Goal: Task Accomplishment & Management: Manage account settings

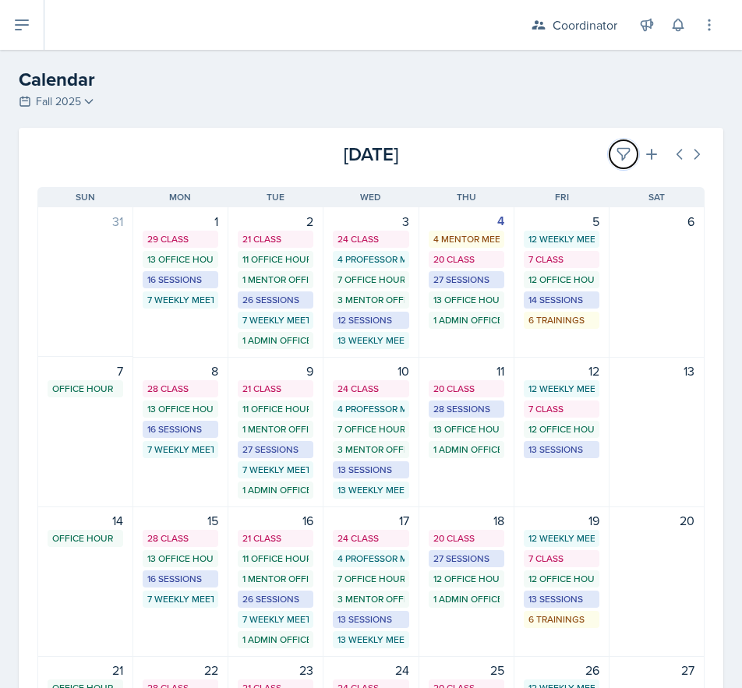
drag, startPoint x: 604, startPoint y: 161, endPoint x: 293, endPoint y: 224, distance: 317.5
click at [616, 161] on icon at bounding box center [624, 155] width 16 height 16
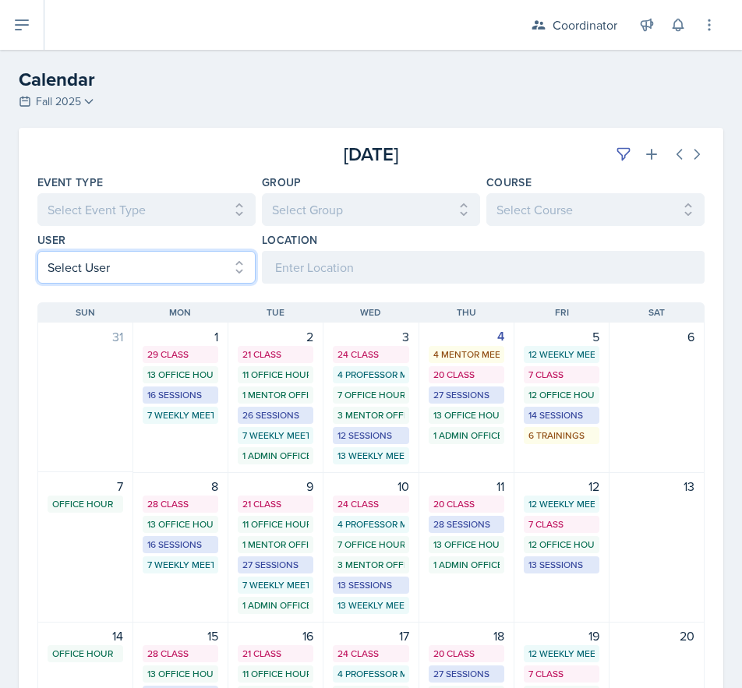
click at [111, 263] on select "Select User All [PERSON_NAME] [PERSON_NAME] [PERSON_NAME] [PERSON_NAME] [PERSON…" at bounding box center [146, 267] width 218 height 33
select select "ff973814-1f45-4e32-9e0a-a67a4899643c"
click at [37, 251] on select "Select User All [PERSON_NAME] [PERSON_NAME] [PERSON_NAME] [PERSON_NAME] [PERSON…" at bounding box center [146, 267] width 218 height 33
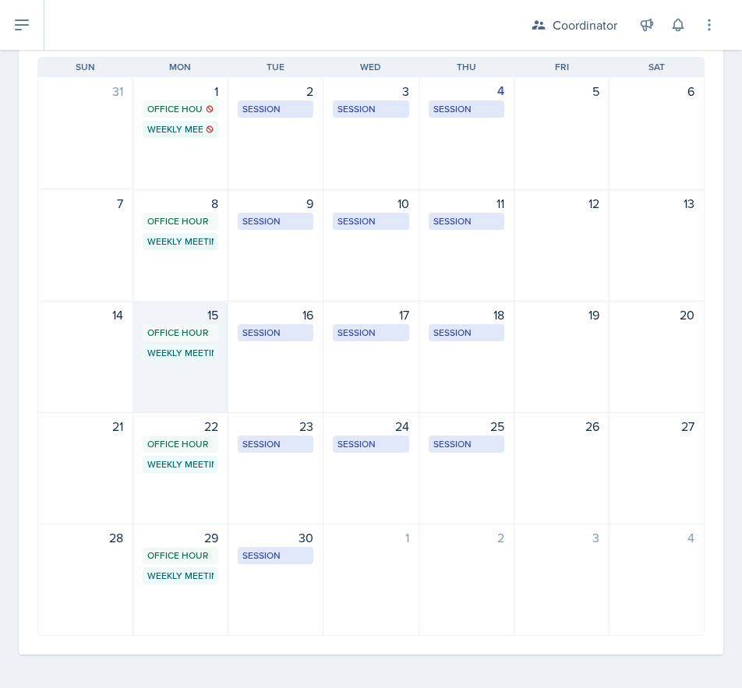
scroll to position [249, 0]
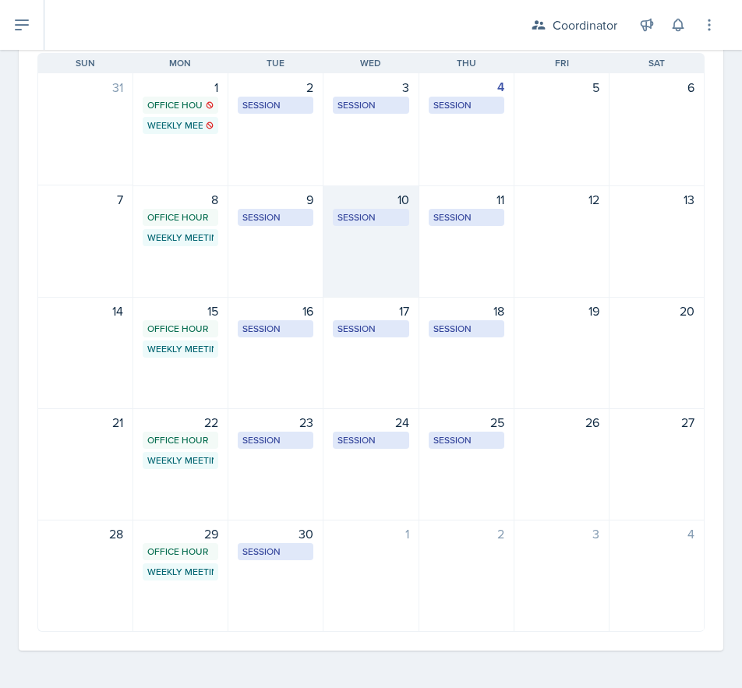
click at [381, 277] on div "10 Session MOR 100 5:30 PM - 6:30 PM" at bounding box center [370, 242] width 95 height 112
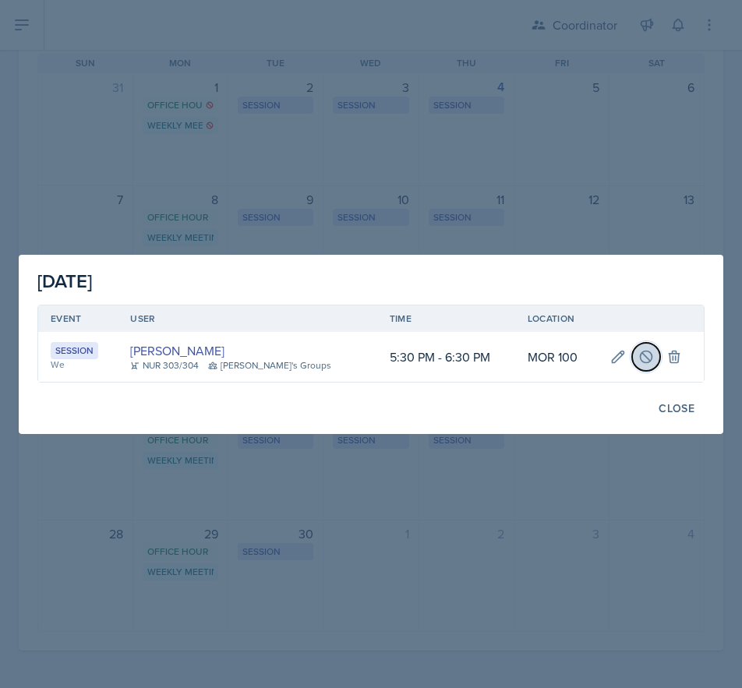
click at [643, 346] on button at bounding box center [646, 357] width 28 height 28
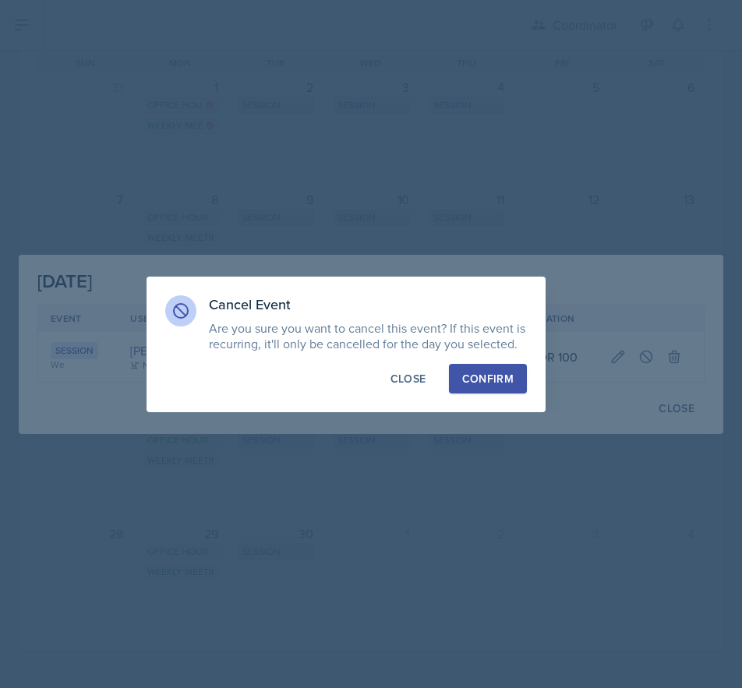
click at [500, 377] on div "Confirm" at bounding box center [487, 379] width 51 height 16
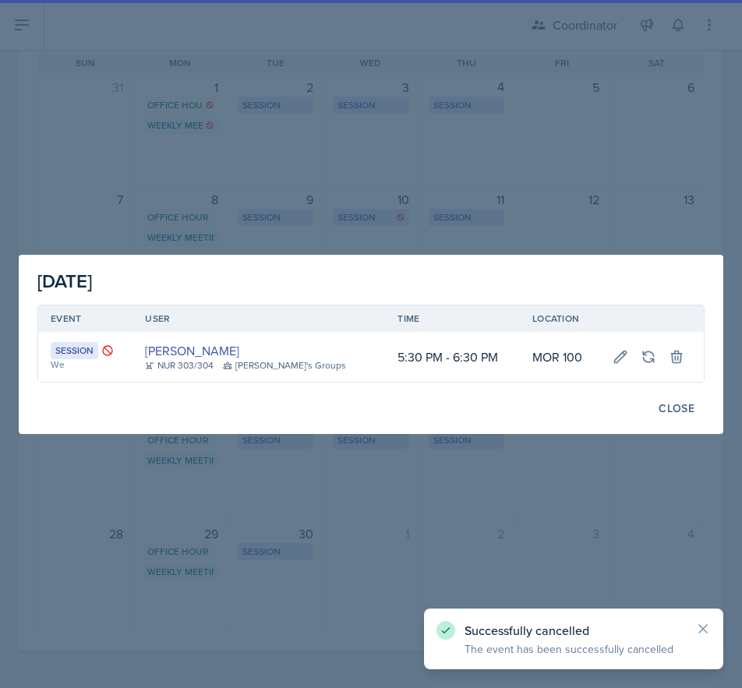
click at [499, 191] on div at bounding box center [371, 344] width 742 height 688
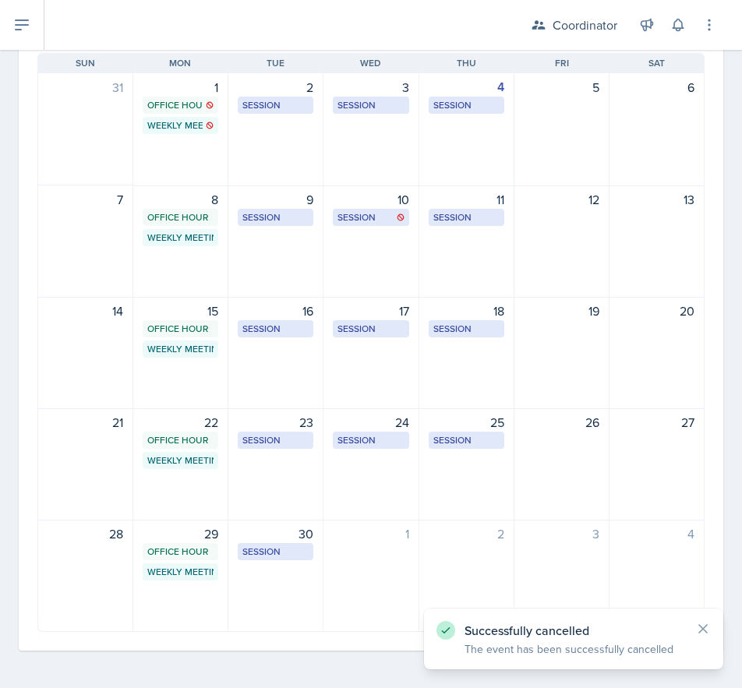
click at [461, 231] on div "11 Session MOR 101 4:00 PM - 5:00 PM" at bounding box center [466, 242] width 95 height 112
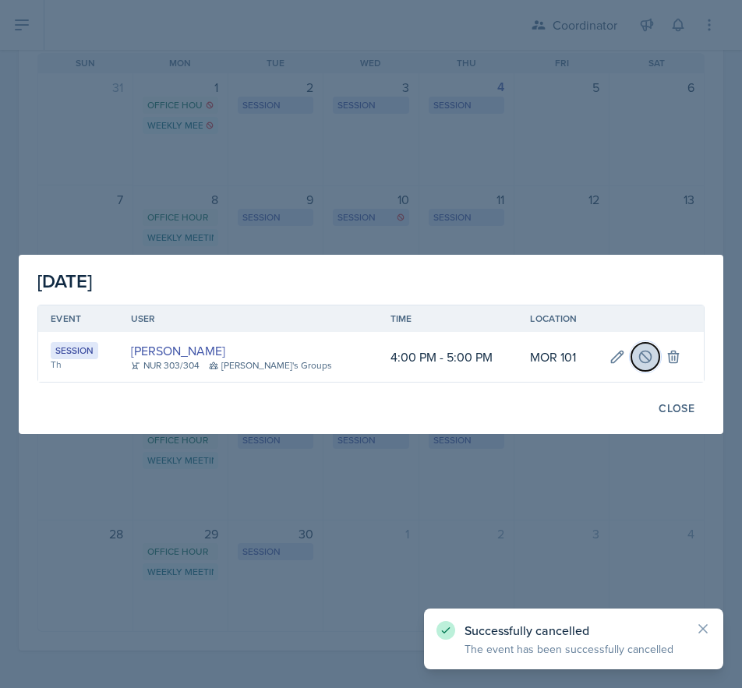
click at [638, 353] on icon at bounding box center [646, 357] width 16 height 16
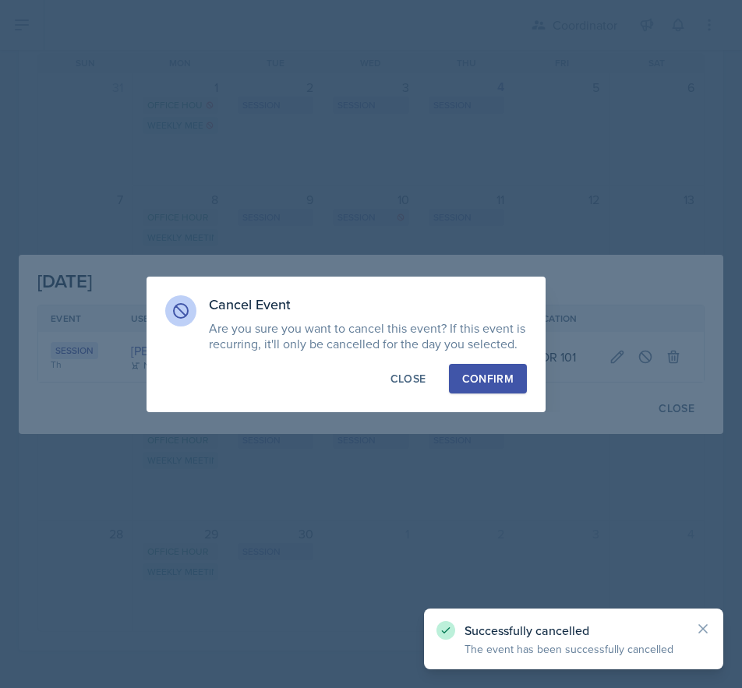
click at [485, 371] on div "Confirm" at bounding box center [487, 379] width 51 height 16
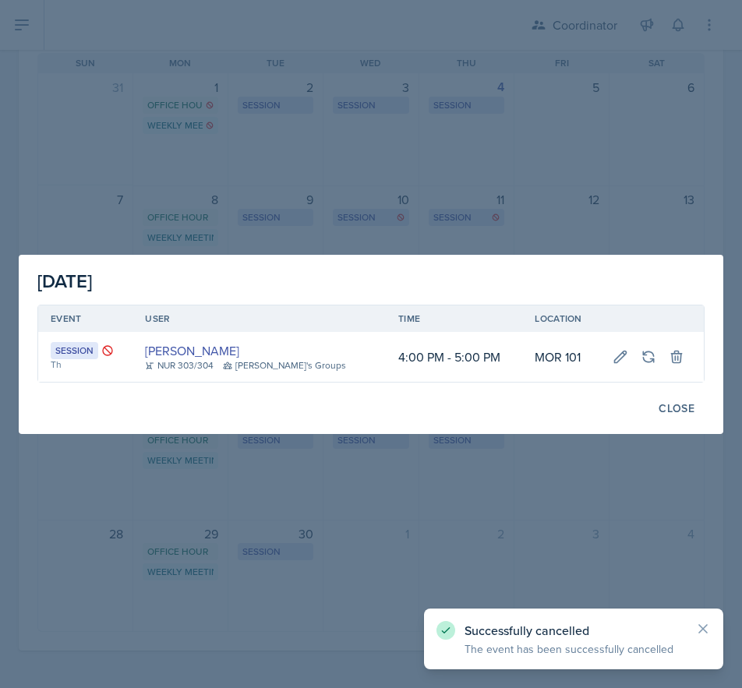
click at [509, 235] on div at bounding box center [371, 344] width 742 height 688
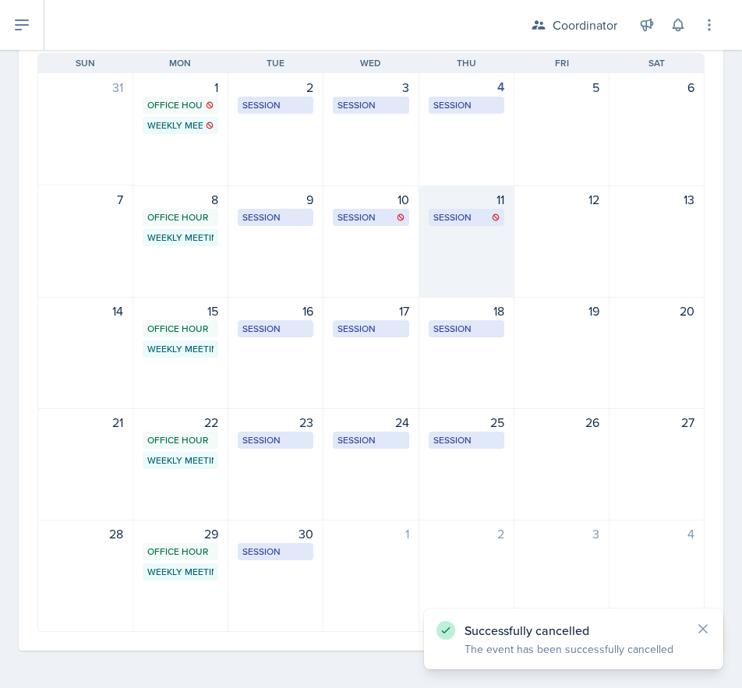
click at [471, 254] on div "11 Session MOR 101 4:00 PM - 5:00 PM" at bounding box center [466, 242] width 95 height 112
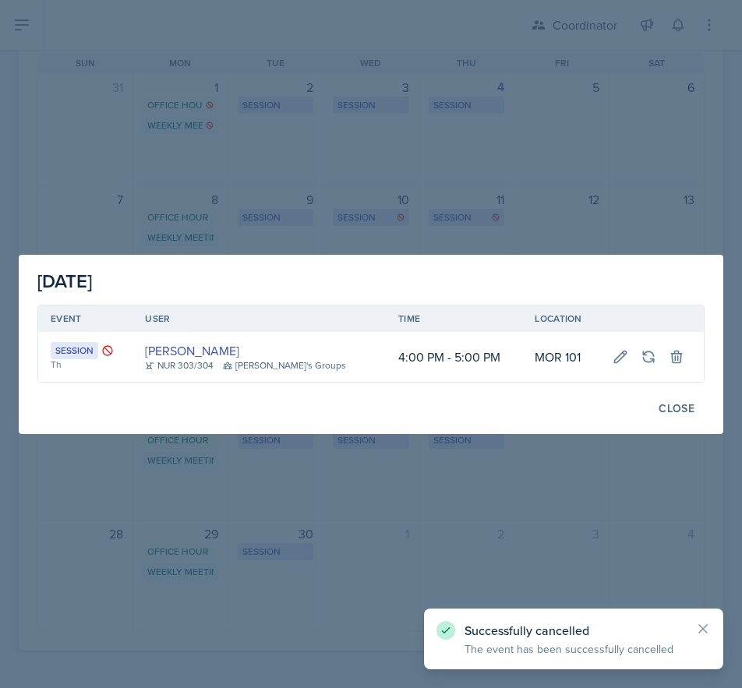
click at [46, 246] on div at bounding box center [371, 344] width 742 height 688
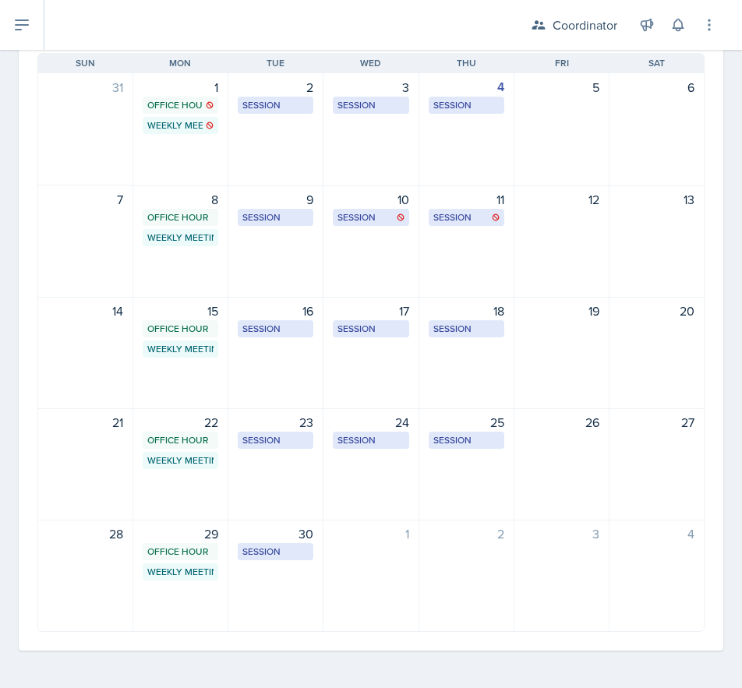
click at [353, 245] on div "10 Session MOR 100 5:30 PM - 6:30 PM" at bounding box center [370, 242] width 95 height 112
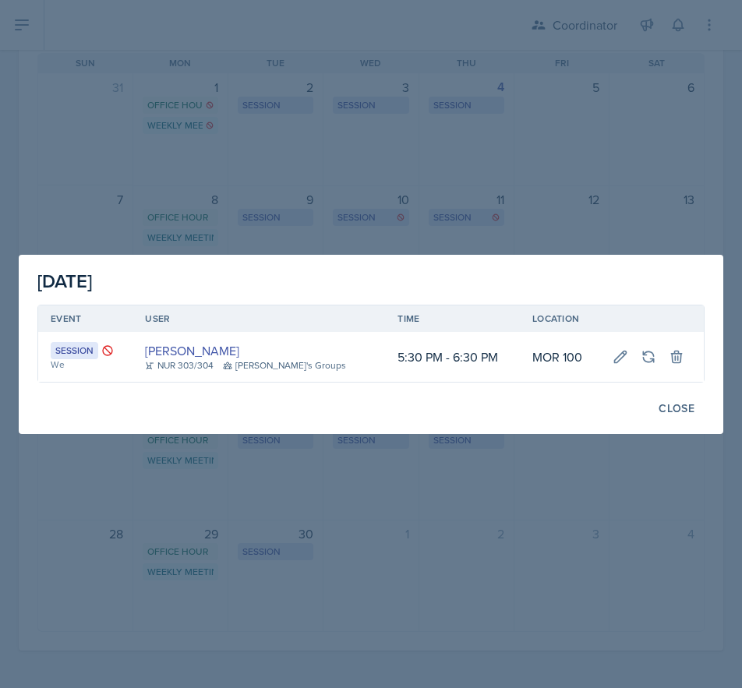
click at [88, 127] on div at bounding box center [371, 344] width 742 height 688
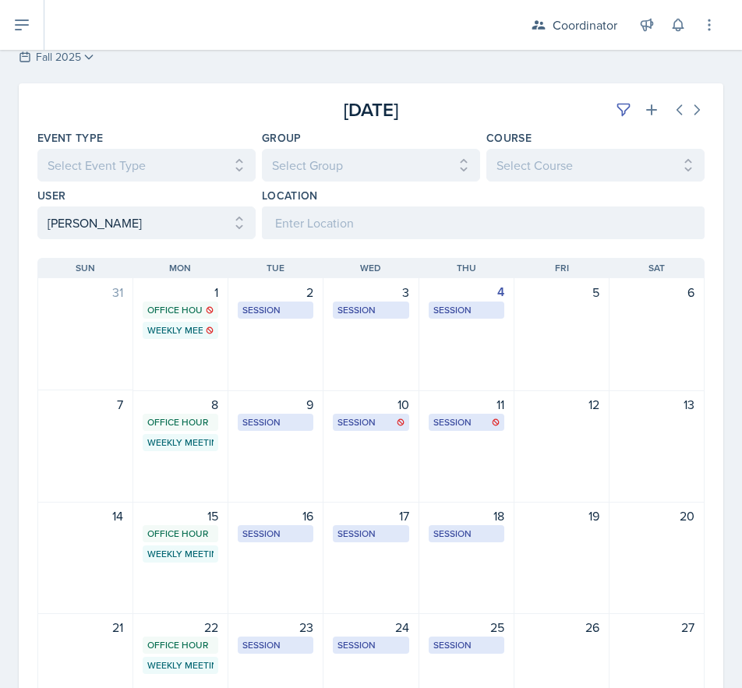
scroll to position [0, 0]
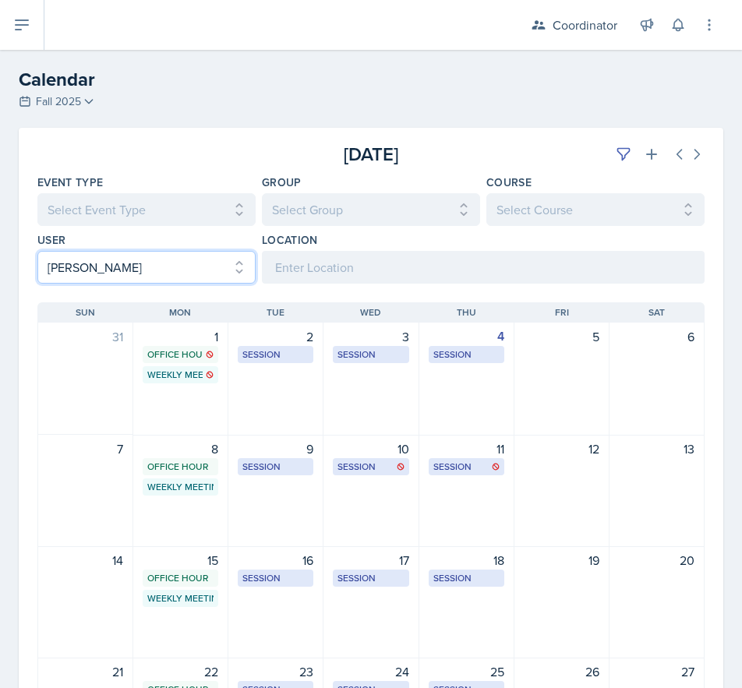
click at [139, 269] on select "Select User All [PERSON_NAME] [PERSON_NAME] [PERSON_NAME] [PERSON_NAME] [PERSON…" at bounding box center [146, 267] width 218 height 33
click at [37, 251] on select "Select User All [PERSON_NAME] [PERSON_NAME] [PERSON_NAME] [PERSON_NAME] [PERSON…" at bounding box center [146, 267] width 218 height 33
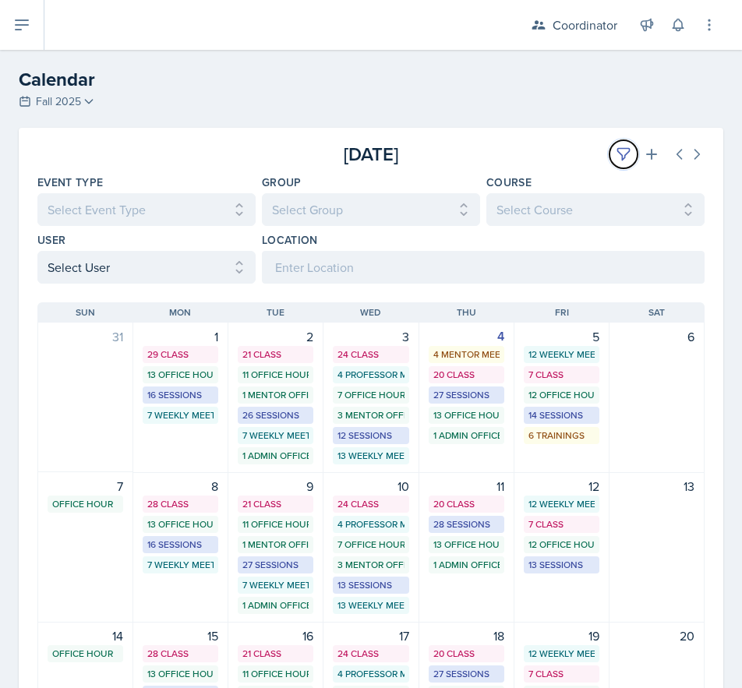
drag, startPoint x: 613, startPoint y: 141, endPoint x: 518, endPoint y: 140, distance: 95.9
click at [613, 141] on button at bounding box center [624, 154] width 28 height 28
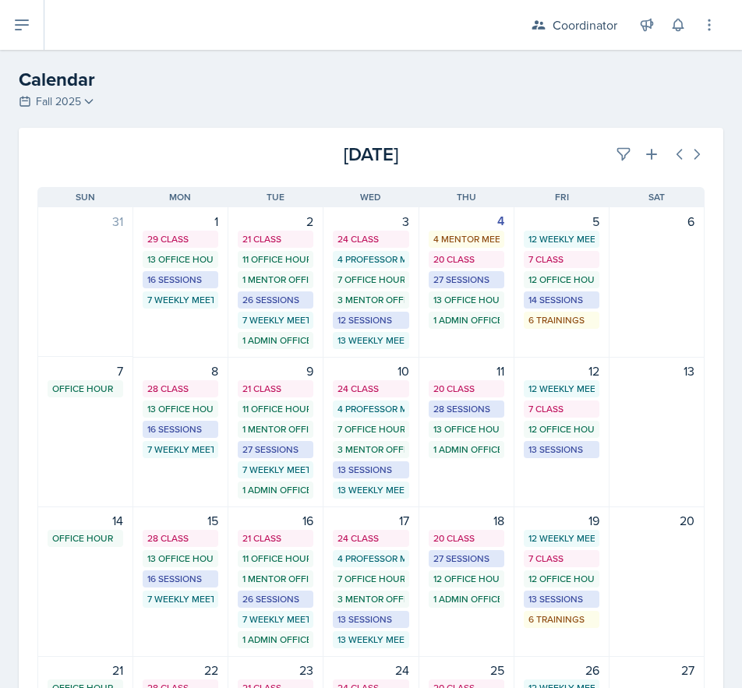
drag, startPoint x: 517, startPoint y: 140, endPoint x: 540, endPoint y: 242, distance: 105.5
click at [516, 140] on div "[DATE] [DATE]" at bounding box center [371, 148] width 705 height 41
click at [610, 150] on button at bounding box center [624, 154] width 28 height 28
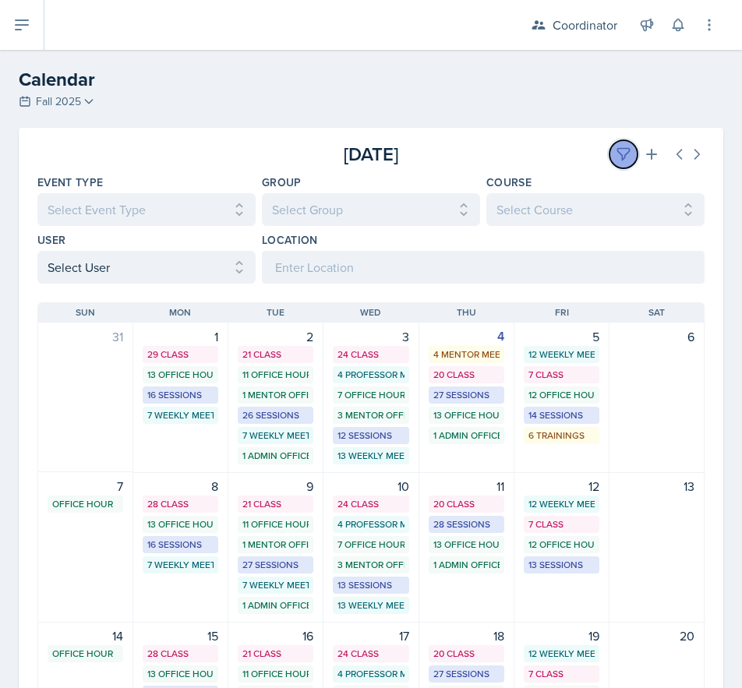
click at [616, 150] on icon at bounding box center [624, 155] width 16 height 16
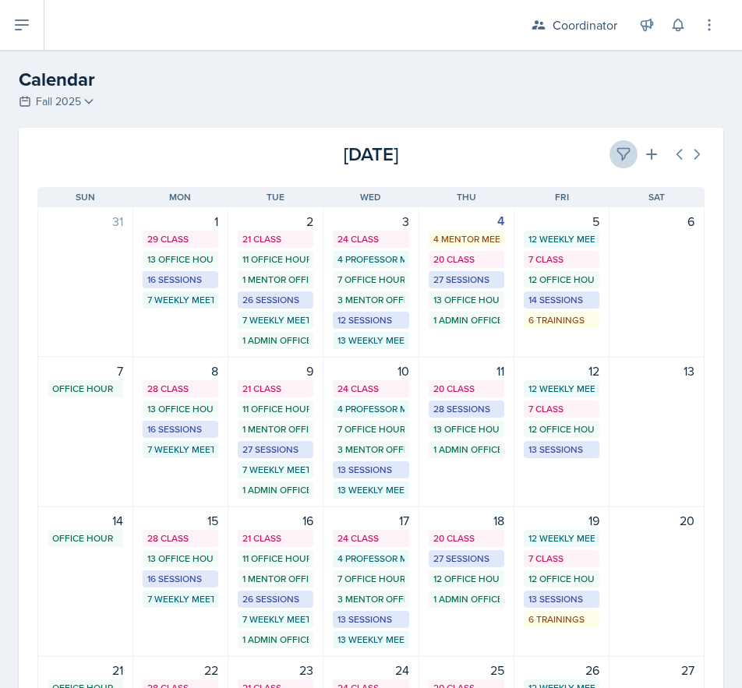
click at [601, 147] on div "[DATE]" at bounding box center [593, 154] width 222 height 28
click at [595, 145] on div "[DATE]" at bounding box center [593, 154] width 222 height 28
click at [616, 153] on icon at bounding box center [624, 155] width 16 height 16
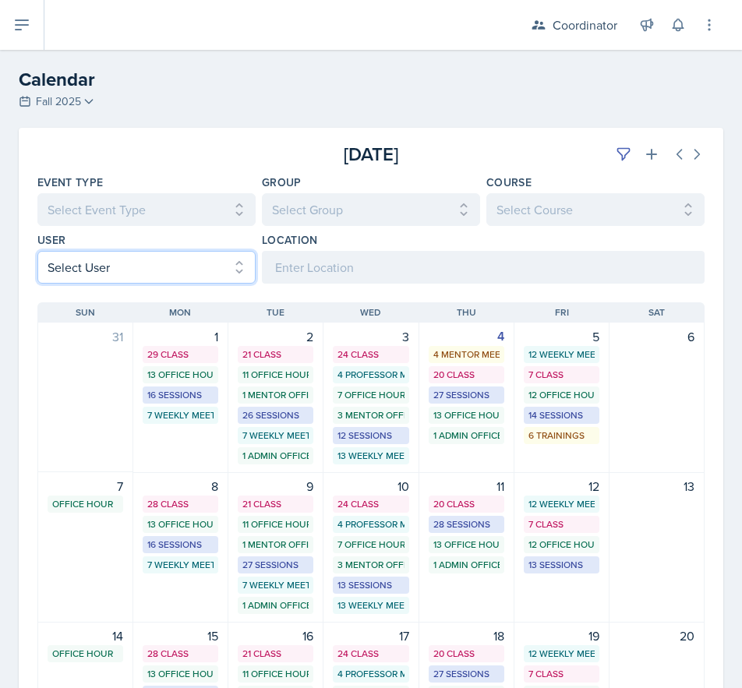
click at [87, 261] on select "Select User All [PERSON_NAME] [PERSON_NAME] [PERSON_NAME] [PERSON_NAME] [PERSON…" at bounding box center [146, 267] width 218 height 33
click at [37, 251] on select "Select User All [PERSON_NAME] [PERSON_NAME] [PERSON_NAME] [PERSON_NAME] [PERSON…" at bounding box center [146, 267] width 218 height 33
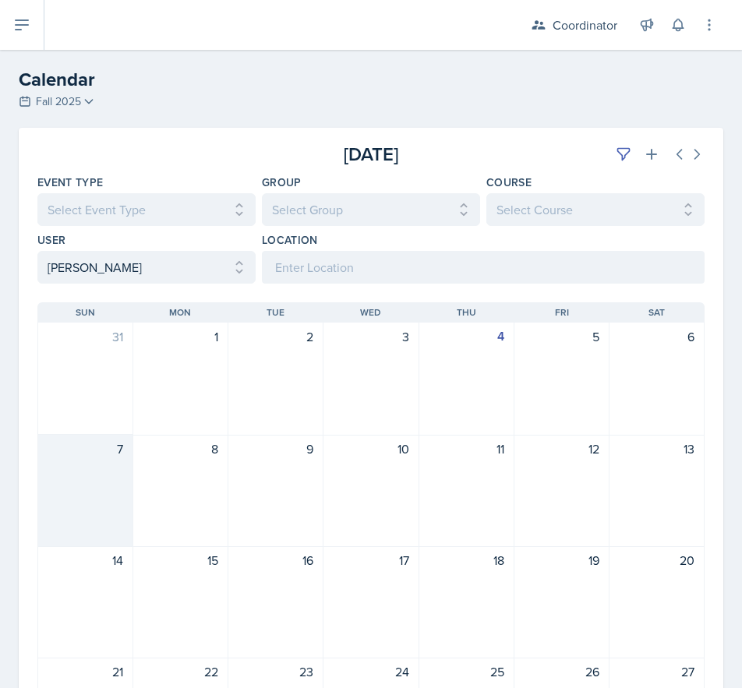
click at [111, 509] on div "7" at bounding box center [85, 491] width 95 height 112
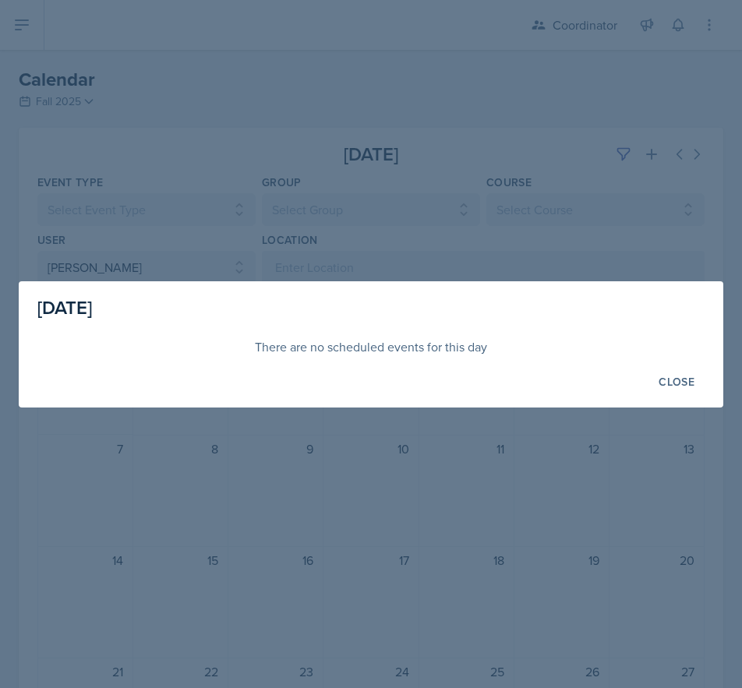
click at [80, 237] on div at bounding box center [371, 344] width 742 height 688
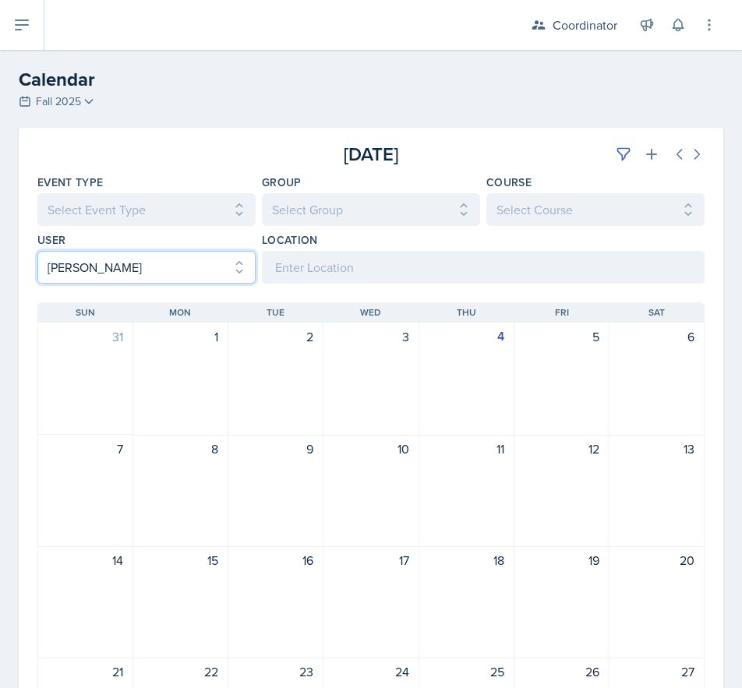
click at [80, 263] on select "Select User All [PERSON_NAME] [PERSON_NAME] [PERSON_NAME] [PERSON_NAME] [PERSON…" at bounding box center [146, 267] width 218 height 33
select select "a958d43b-57cf-4b1b-9bd6-6a48c2425cf6"
click at [37, 251] on select "Select User All [PERSON_NAME] [PERSON_NAME] [PERSON_NAME] [PERSON_NAME] [PERSON…" at bounding box center [146, 267] width 218 height 33
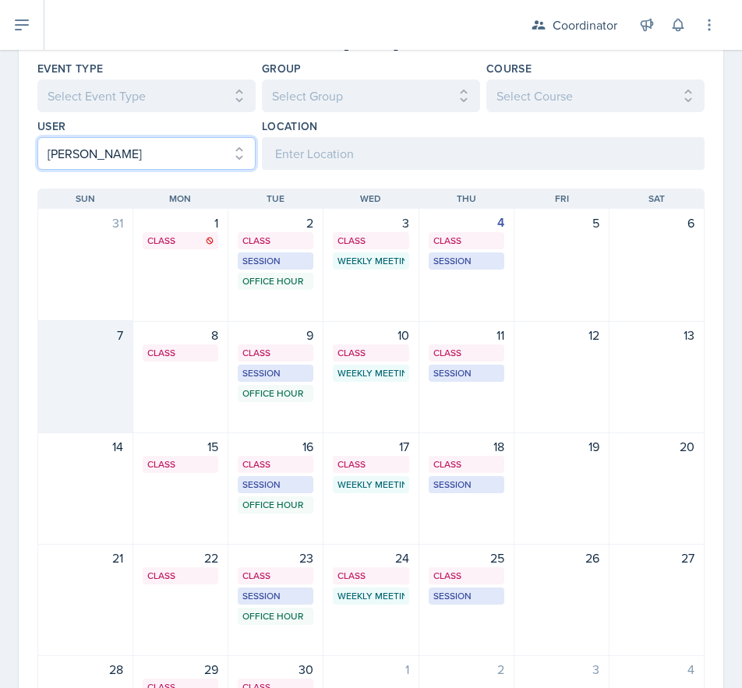
scroll to position [249, 0]
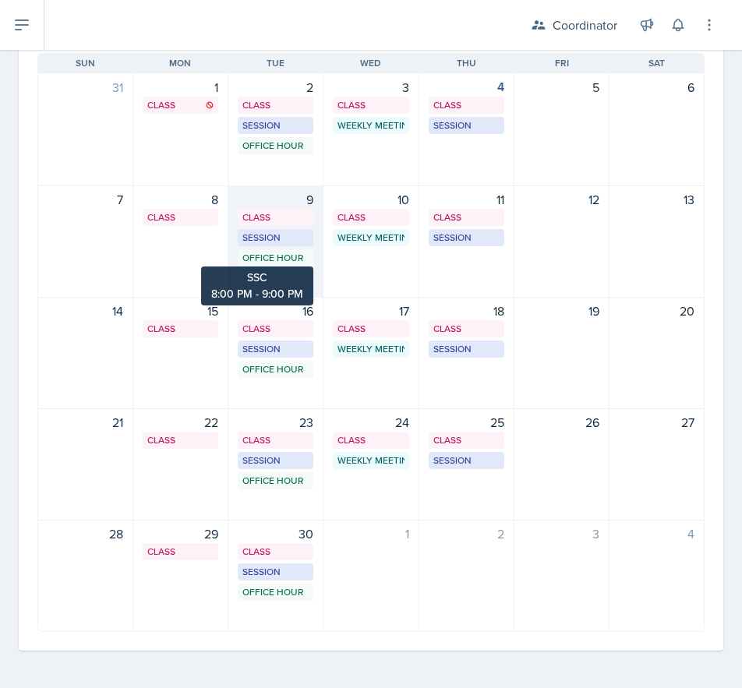
click at [272, 253] on div "Office Hour" at bounding box center [275, 258] width 66 height 14
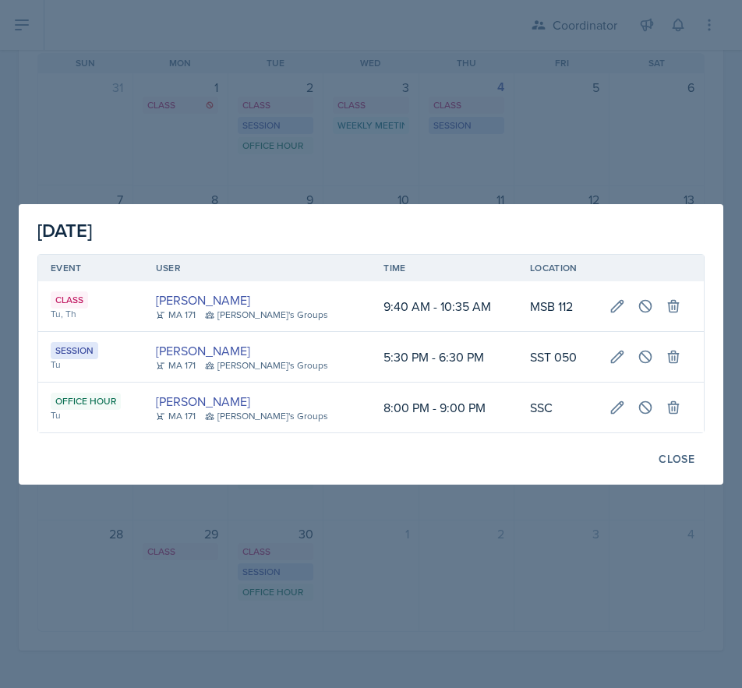
click at [604, 680] on div at bounding box center [371, 344] width 742 height 688
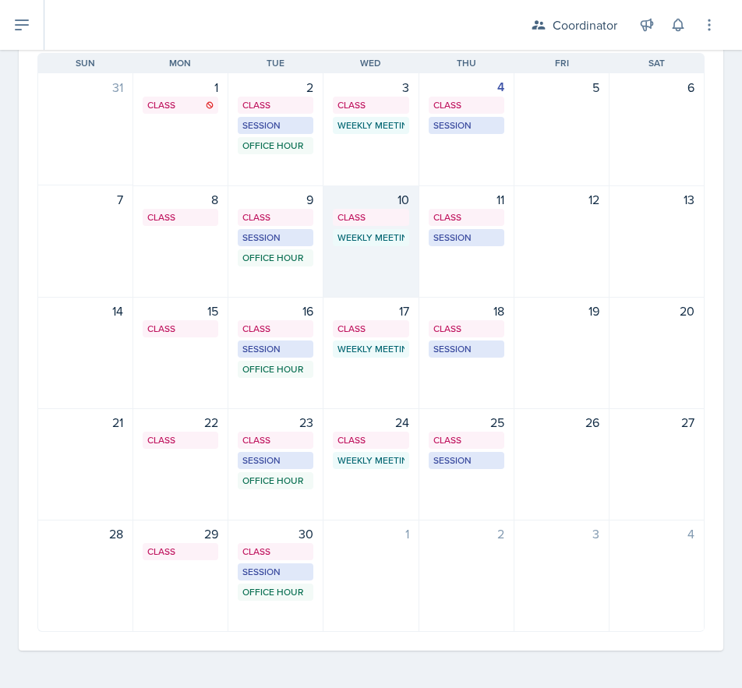
click at [360, 287] on div "10 Class SST 207 11:20 AM - 12:40 PM Weekly Meeting SSC 4:30 PM - 5:30 PM" at bounding box center [370, 242] width 95 height 112
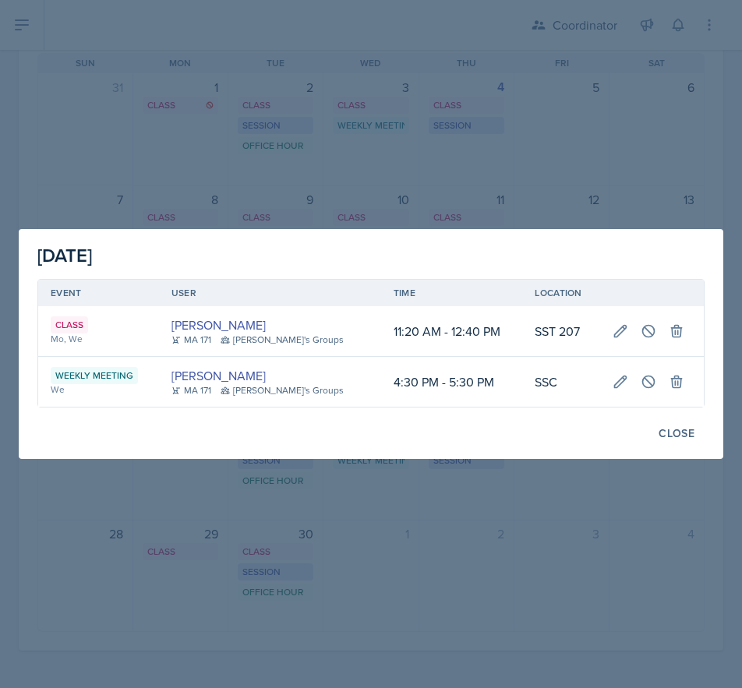
click at [233, 193] on div at bounding box center [371, 344] width 742 height 688
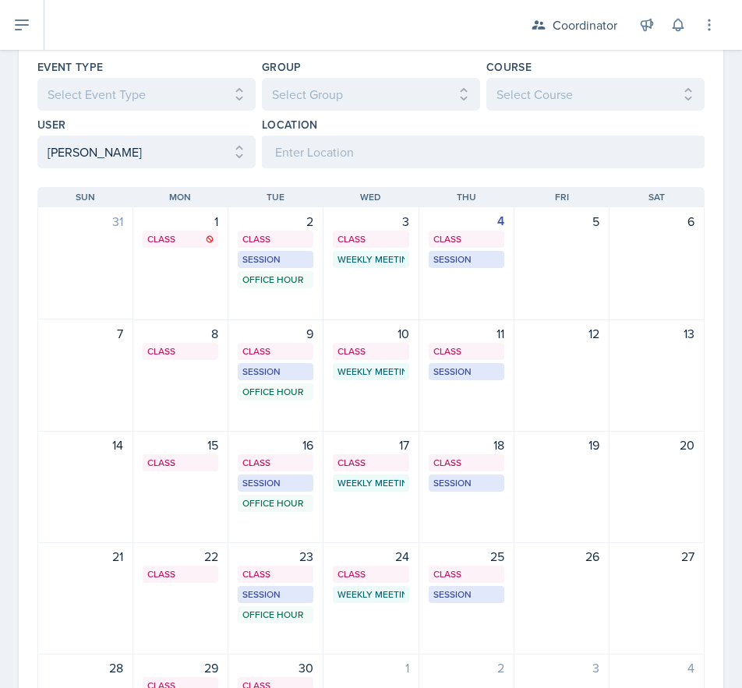
scroll to position [0, 0]
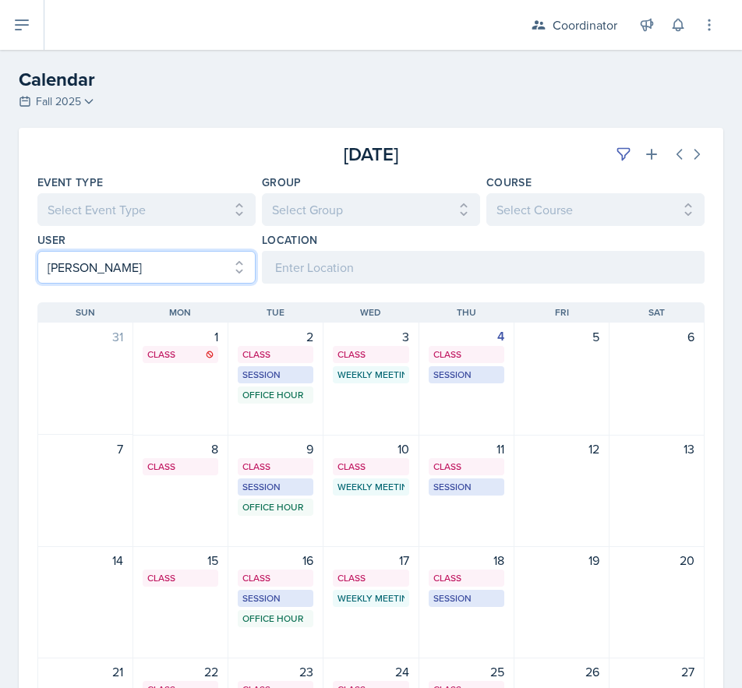
click at [102, 276] on select "Select User All [PERSON_NAME] [PERSON_NAME] [PERSON_NAME] [PERSON_NAME] [PERSON…" at bounding box center [146, 267] width 218 height 33
select select
click at [37, 251] on select "Select User All [PERSON_NAME] [PERSON_NAME] [PERSON_NAME] [PERSON_NAME] [PERSON…" at bounding box center [146, 267] width 218 height 33
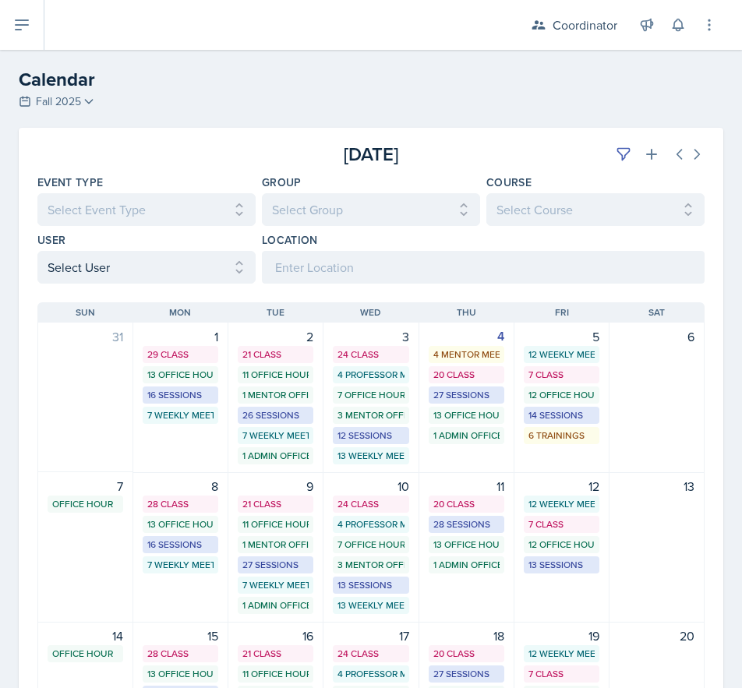
click at [596, 159] on div "[DATE]" at bounding box center [593, 154] width 222 height 28
click at [599, 157] on div "[DATE]" at bounding box center [593, 154] width 222 height 28
click at [610, 157] on button at bounding box center [624, 154] width 28 height 28
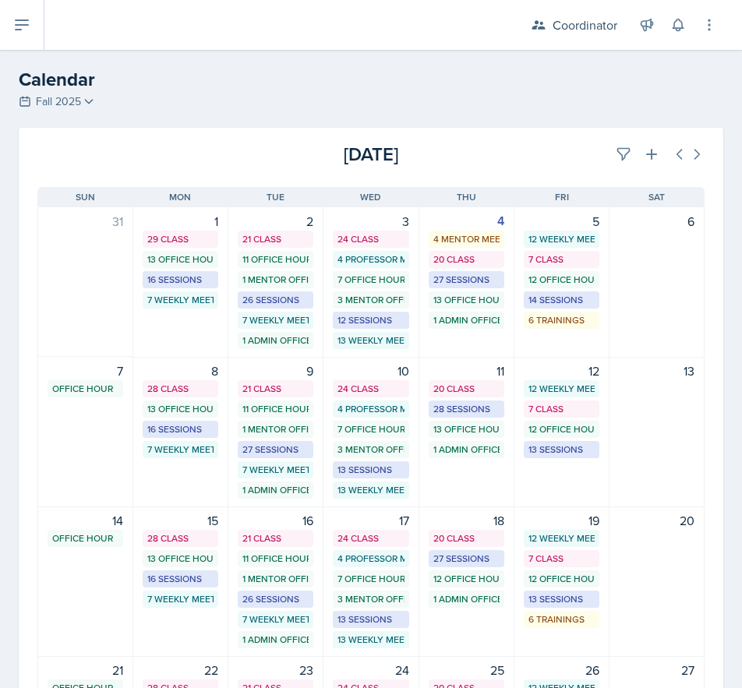
click at [550, 146] on div "[DATE]" at bounding box center [593, 154] width 222 height 28
